Goal: Find specific page/section: Find specific page/section

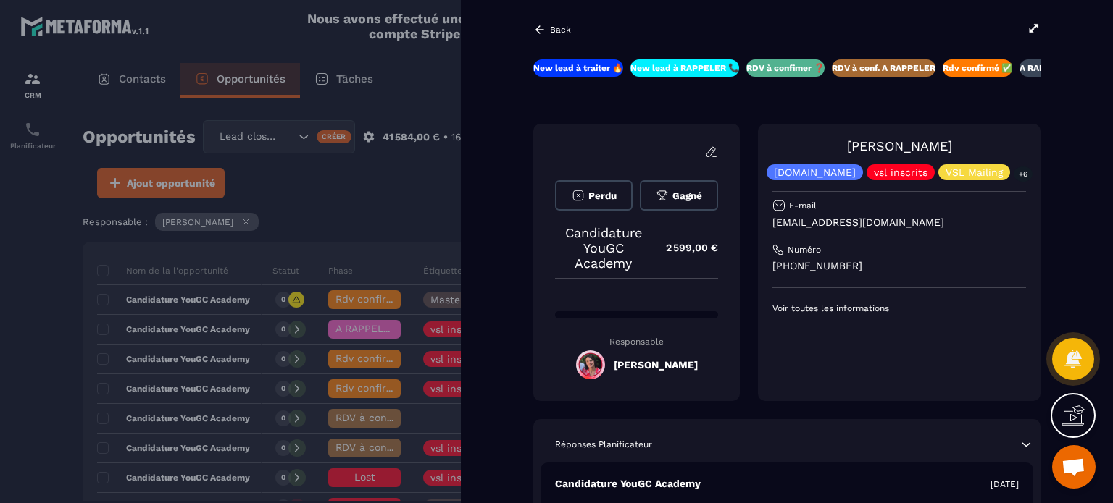
scroll to position [362, 0]
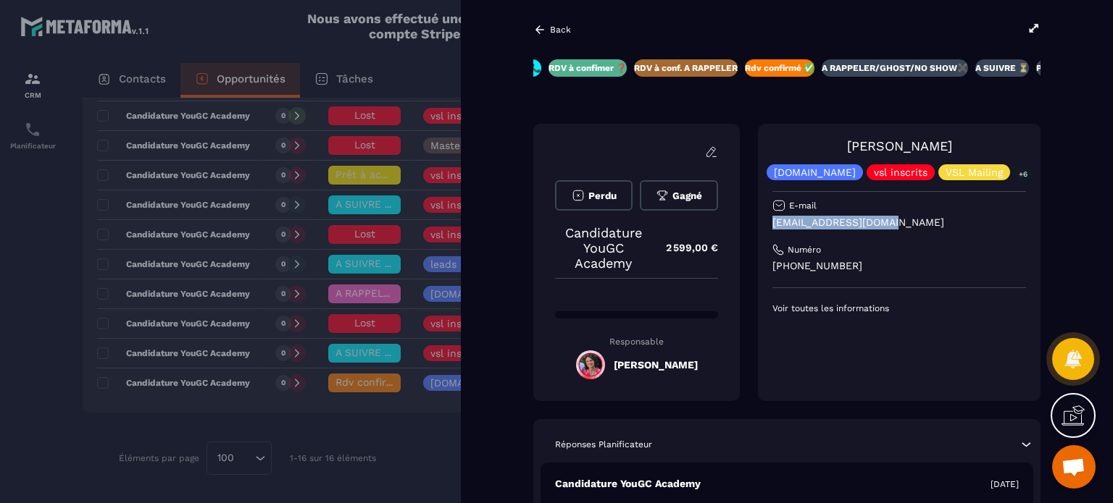
drag, startPoint x: 924, startPoint y: 225, endPoint x: 789, endPoint y: 222, distance: 134.8
click at [789, 222] on p "[EMAIL_ADDRESS][DOMAIN_NAME]" at bounding box center [899, 223] width 254 height 14
copy p "[EMAIL_ADDRESS][DOMAIN_NAME]"
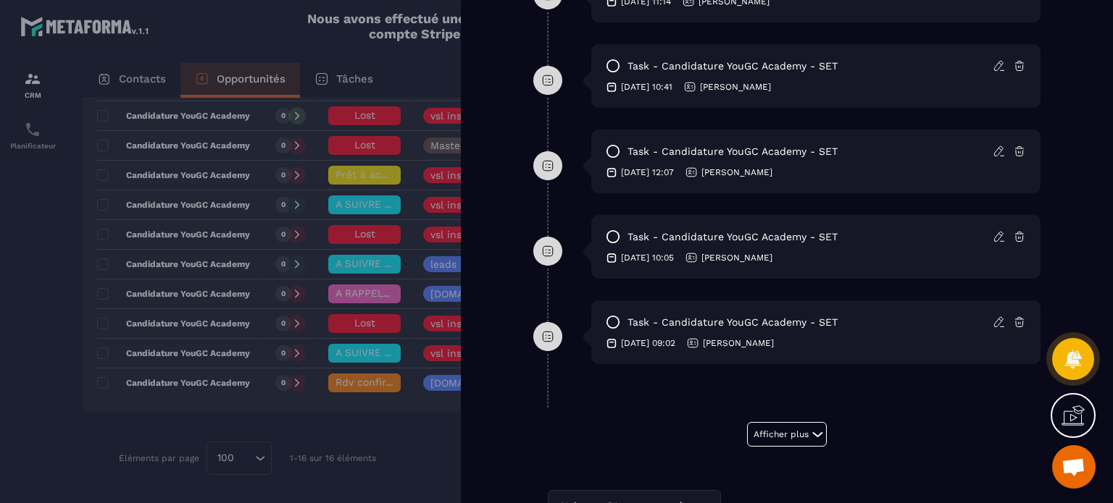
scroll to position [1087, 0]
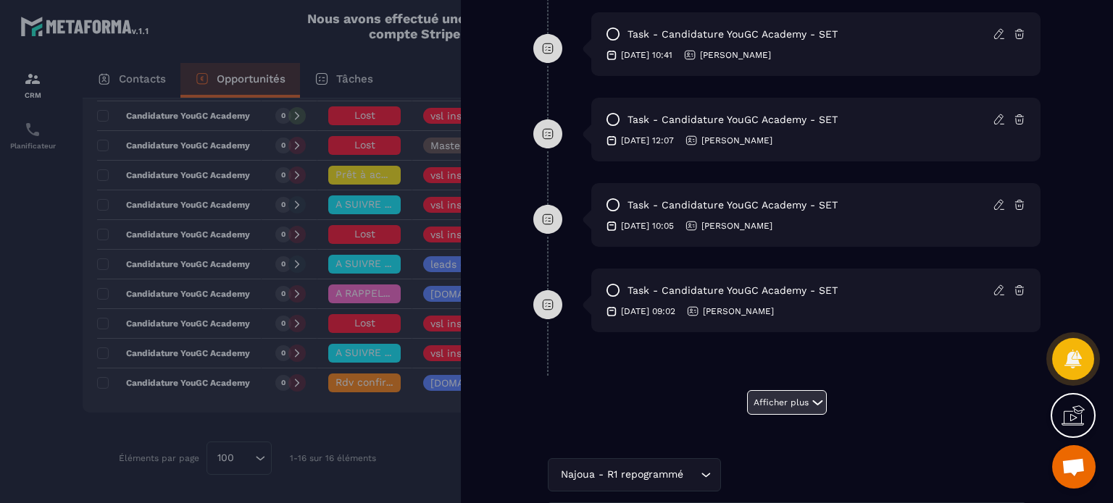
click at [794, 390] on button "Afficher plus" at bounding box center [787, 402] width 80 height 25
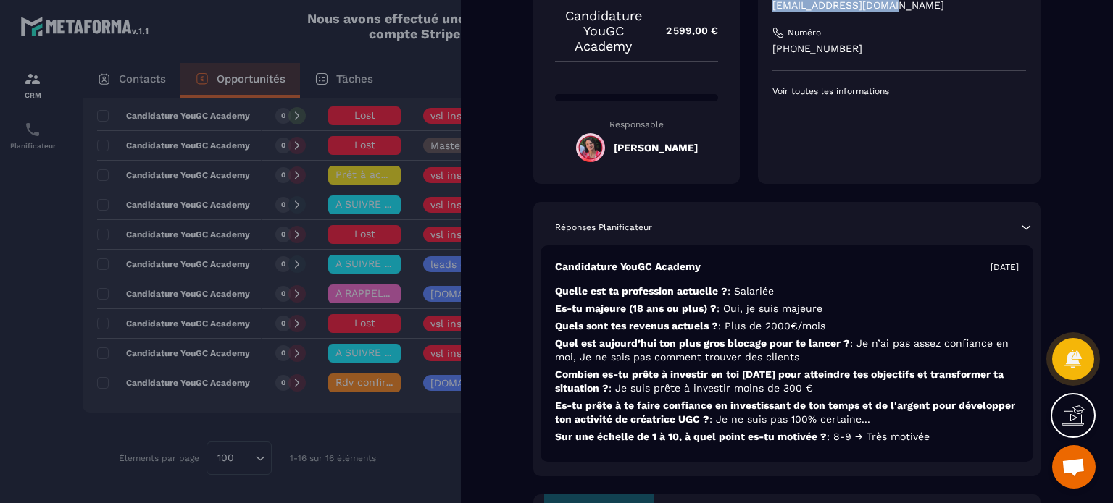
scroll to position [0, 0]
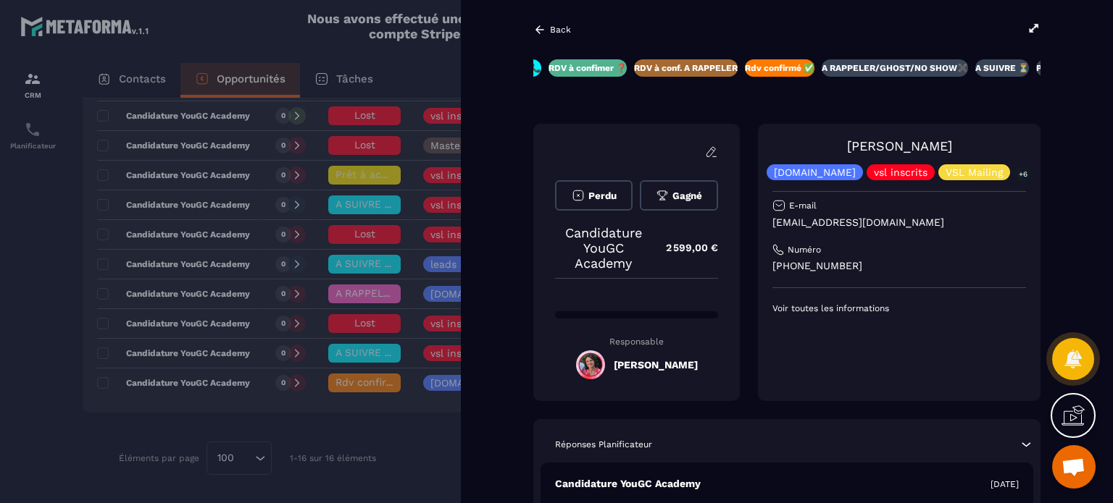
click at [554, 41] on div "Back New lead à traiter 🔥 New lead à RAPPELER 📞 RDV à confimer ❓ RDV à conf. A …" at bounding box center [787, 251] width 652 height 503
click at [557, 26] on p "Back" at bounding box center [560, 30] width 21 height 10
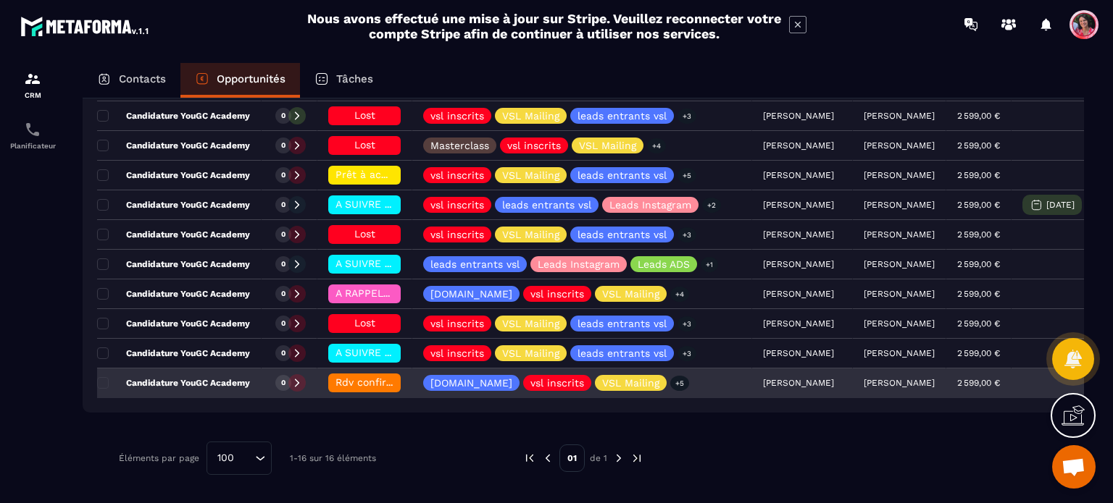
click at [363, 380] on span "Rdv confirmé ✅" at bounding box center [376, 383] width 82 height 12
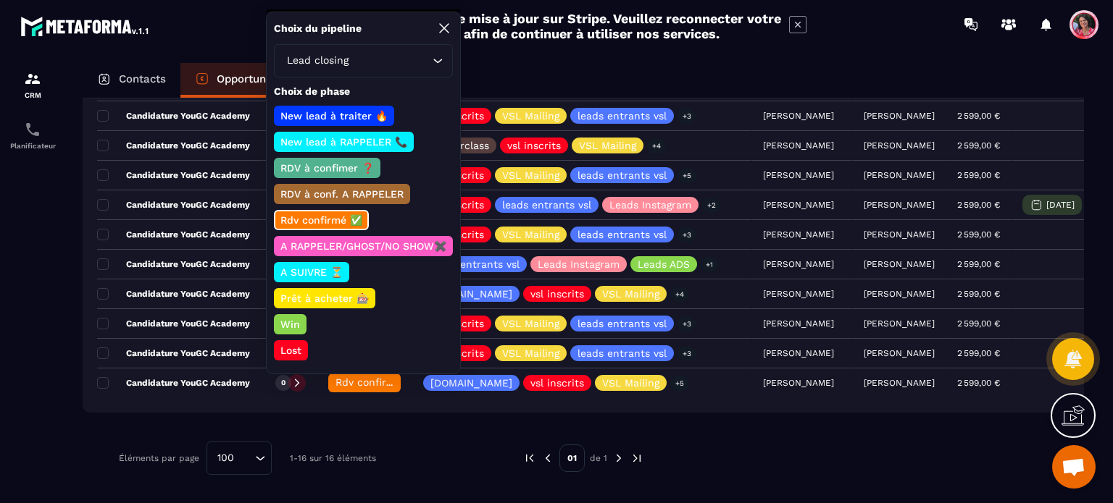
click at [351, 291] on p "Prêt à acheter 🎰" at bounding box center [324, 298] width 93 height 14
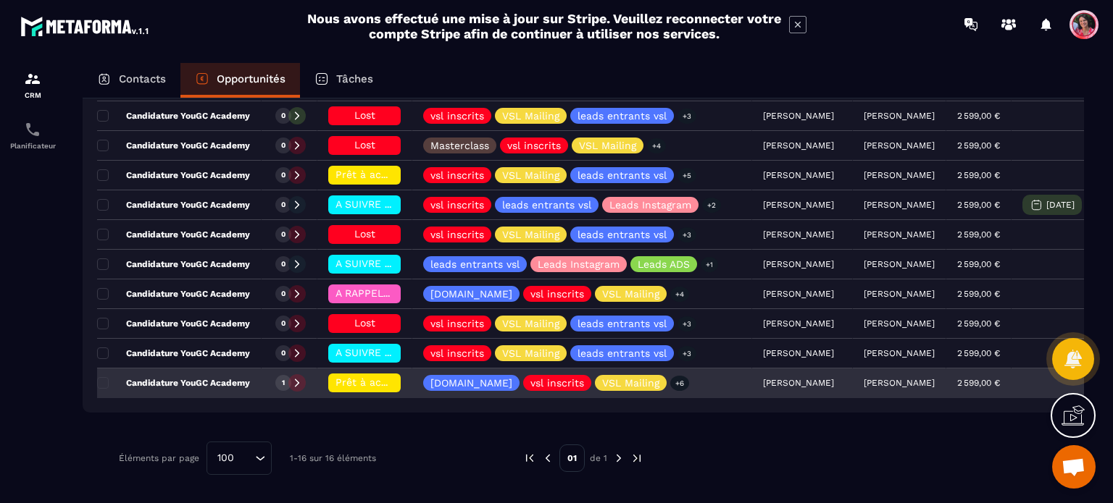
click at [215, 387] on div "Candidature YouGC Academy" at bounding box center [179, 383] width 164 height 29
